Goal: Use online tool/utility: Utilize a website feature to perform a specific function

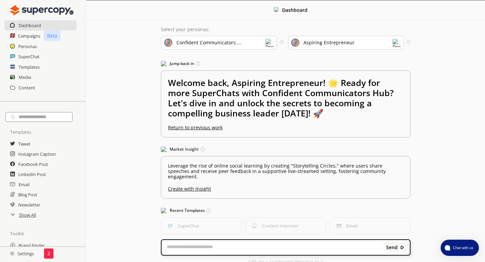
click at [249, 183] on u "Create with Insight" at bounding box center [285, 187] width 235 height 9
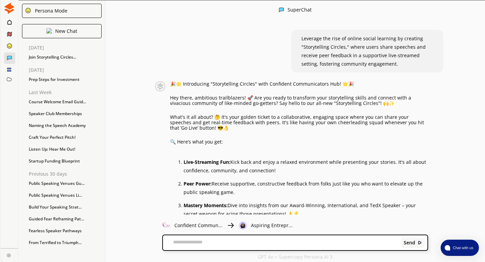
click at [11, 10] on img at bounding box center [9, 8] width 11 height 11
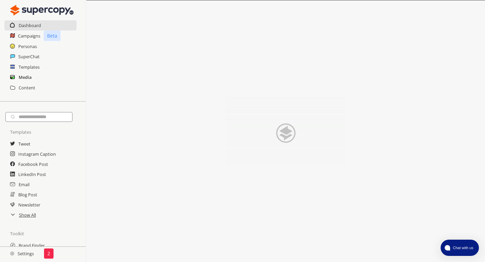
click at [24, 76] on h2 "Media" at bounding box center [25, 77] width 13 height 10
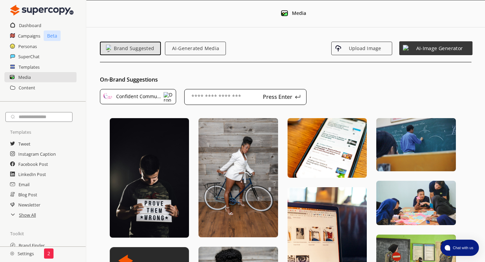
click at [428, 48] on span "AI-Image Generator" at bounding box center [438, 48] width 59 height 6
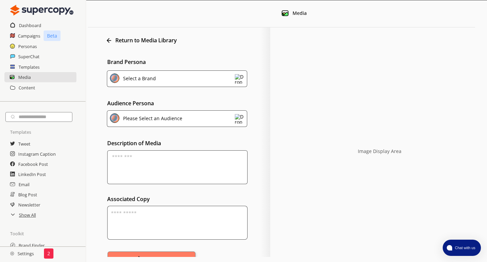
click at [175, 79] on div "Select a Brand" at bounding box center [177, 78] width 140 height 17
